Goal: Obtain resource: Download file/media

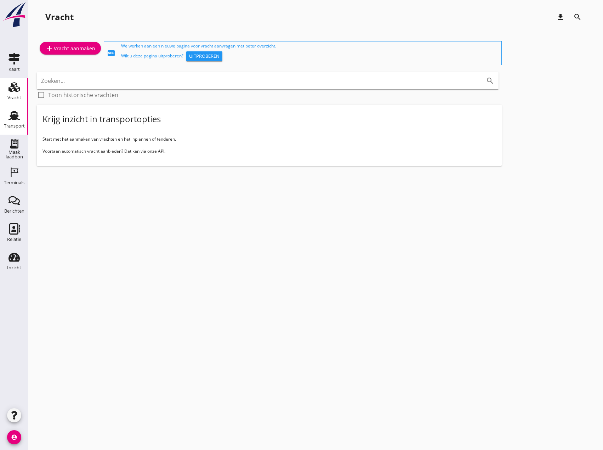
click at [15, 121] on div "Transport" at bounding box center [14, 126] width 21 height 10
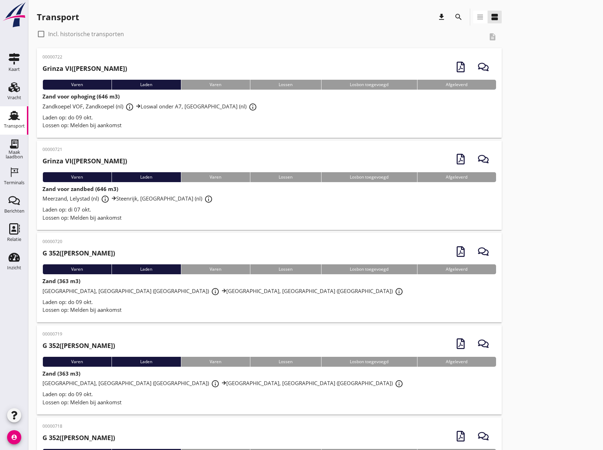
click at [195, 122] on div "Lossen op: Melden bij aankomst" at bounding box center [270, 125] width 454 height 8
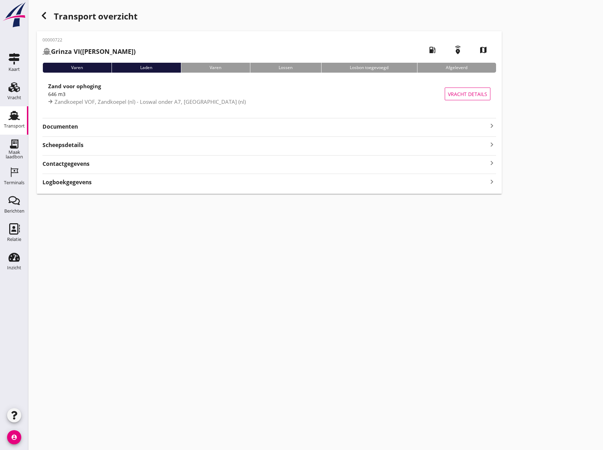
click at [492, 127] on icon "keyboard_arrow_right" at bounding box center [492, 126] width 9 height 9
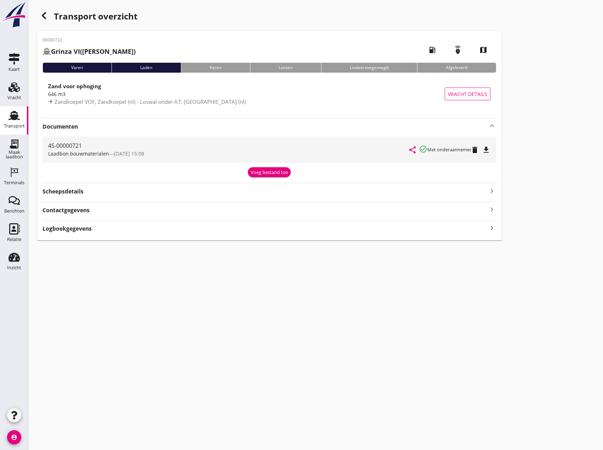
click at [489, 151] on icon "file_download" at bounding box center [486, 150] width 9 height 9
click at [45, 12] on use "button" at bounding box center [44, 15] width 4 height 7
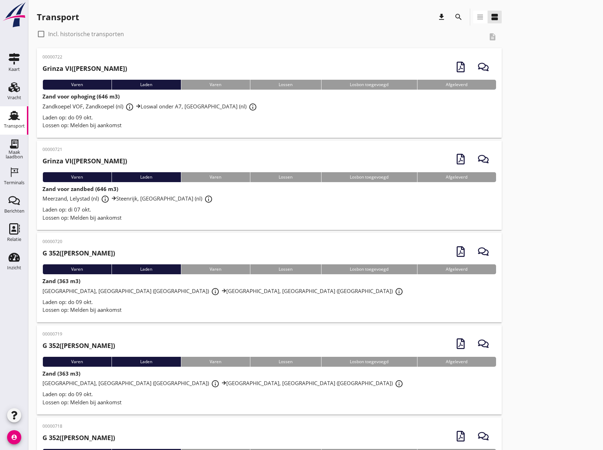
click at [155, 209] on div "Laden op: di 07 okt." at bounding box center [270, 209] width 454 height 8
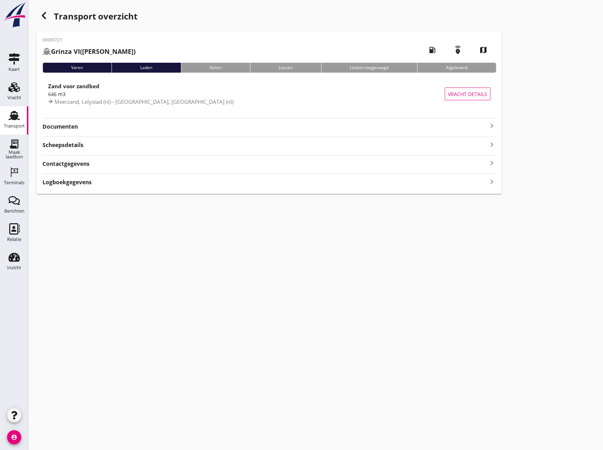
click at [491, 127] on icon "keyboard_arrow_right" at bounding box center [492, 126] width 9 height 9
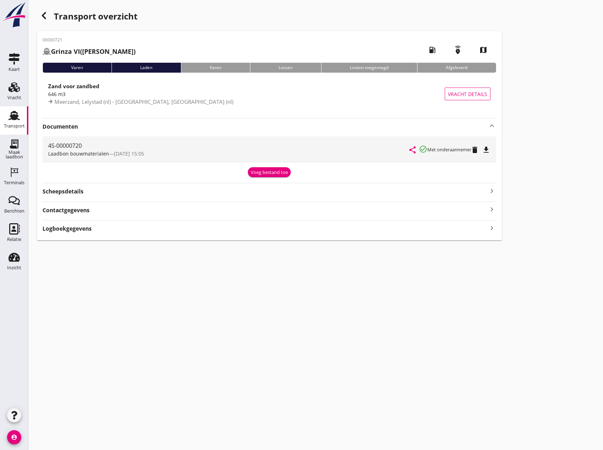
click at [487, 149] on icon "file_download" at bounding box center [486, 150] width 9 height 9
